Goal: Check status: Check status

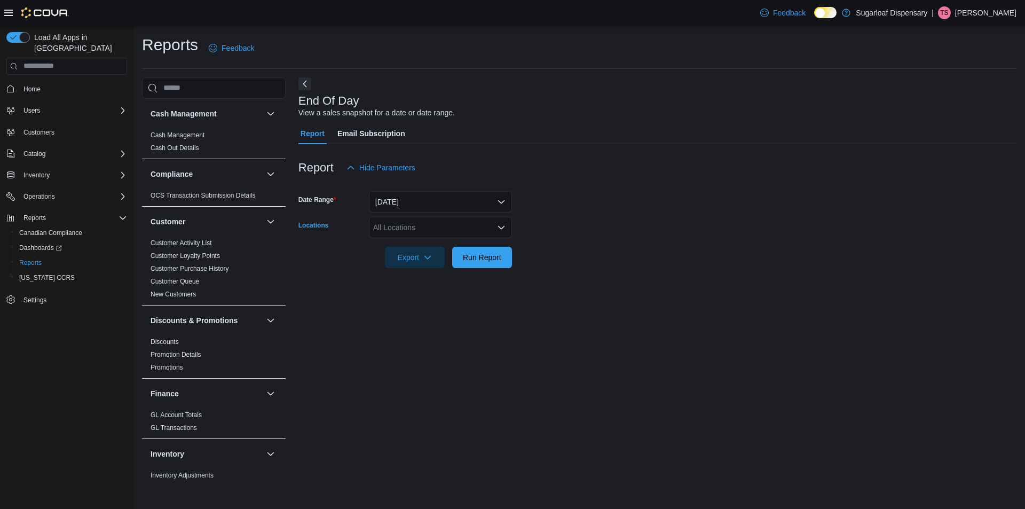
click at [445, 232] on div "All Locations" at bounding box center [440, 227] width 143 height 21
click at [419, 276] on span "[STREET_ADDRESS]" at bounding box center [429, 276] width 74 height 11
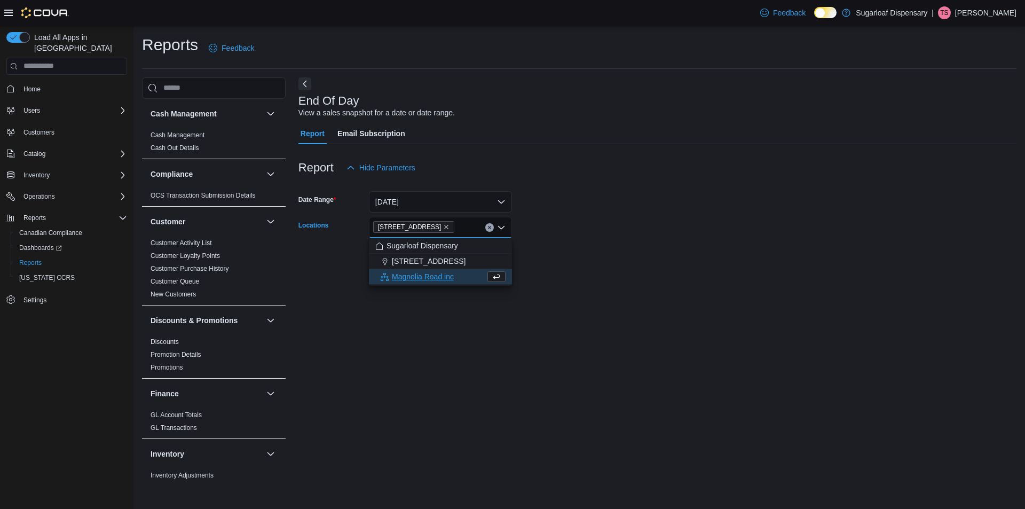
click at [596, 228] on form "Date Range [DATE] Locations [STREET_ADDRESS] Selected. [STREET_ADDRESS] Press B…" at bounding box center [657, 223] width 718 height 90
click at [477, 252] on span "Run Report" at bounding box center [482, 256] width 38 height 11
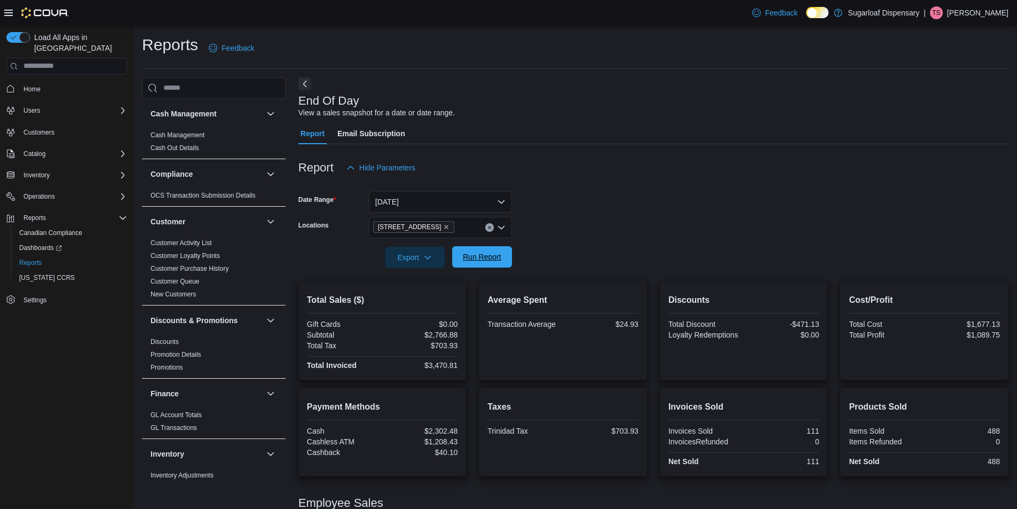
click at [493, 256] on span "Run Report" at bounding box center [482, 256] width 38 height 11
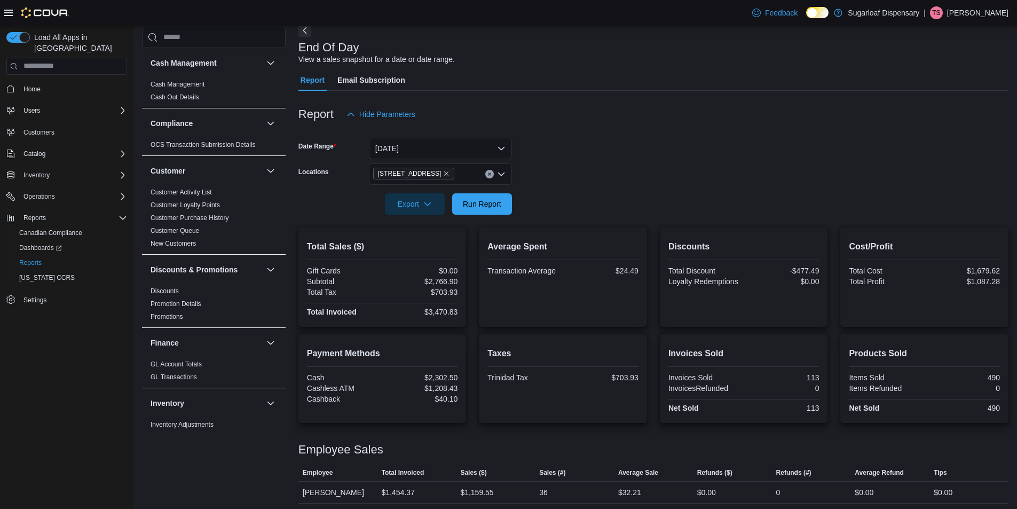
scroll to position [122, 0]
